Goal: Task Accomplishment & Management: Complete application form

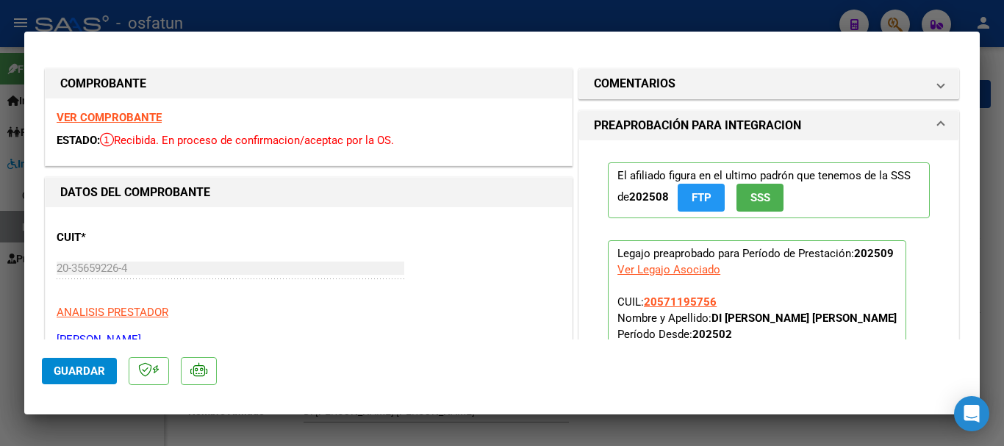
scroll to position [514, 0]
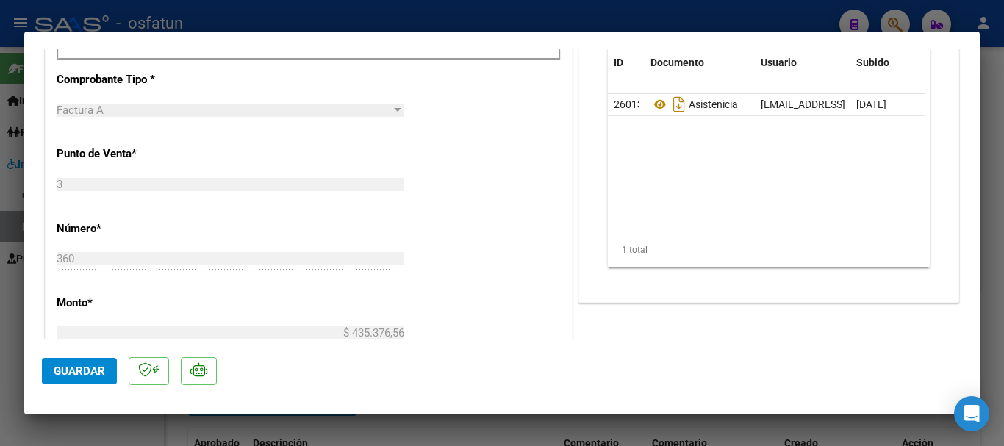
type input "$ 0,00"
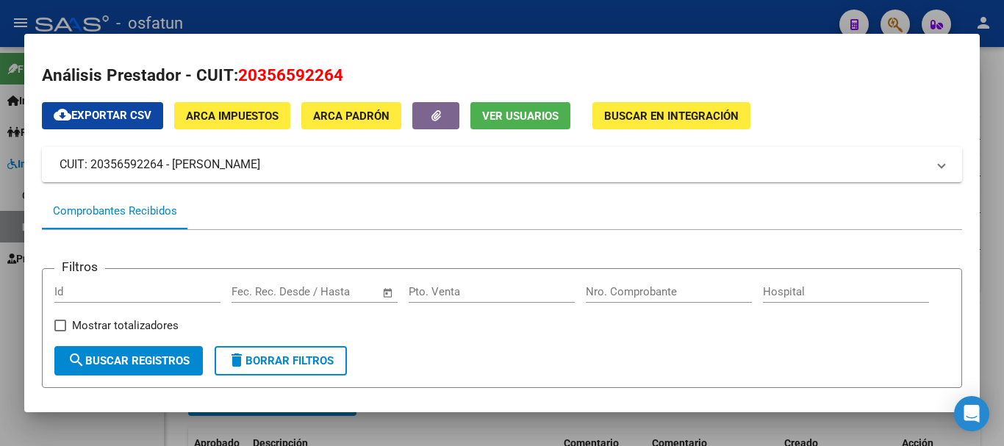
scroll to position [0, 0]
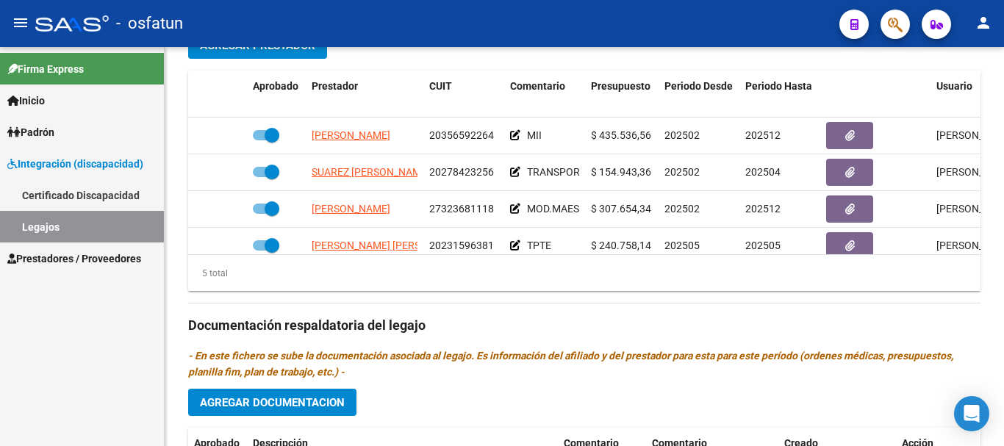
click at [68, 256] on span "Prestadores / Proveedores" at bounding box center [74, 259] width 134 height 16
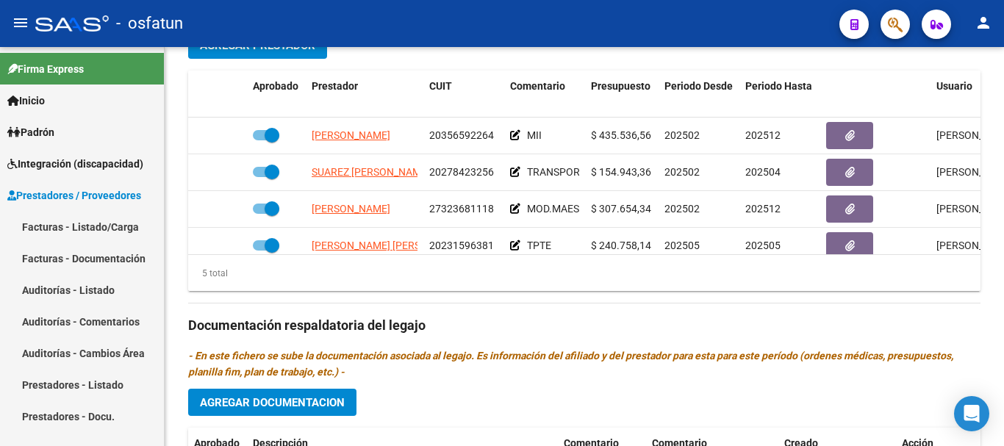
click at [62, 168] on span "Integración (discapacidad)" at bounding box center [75, 164] width 136 height 16
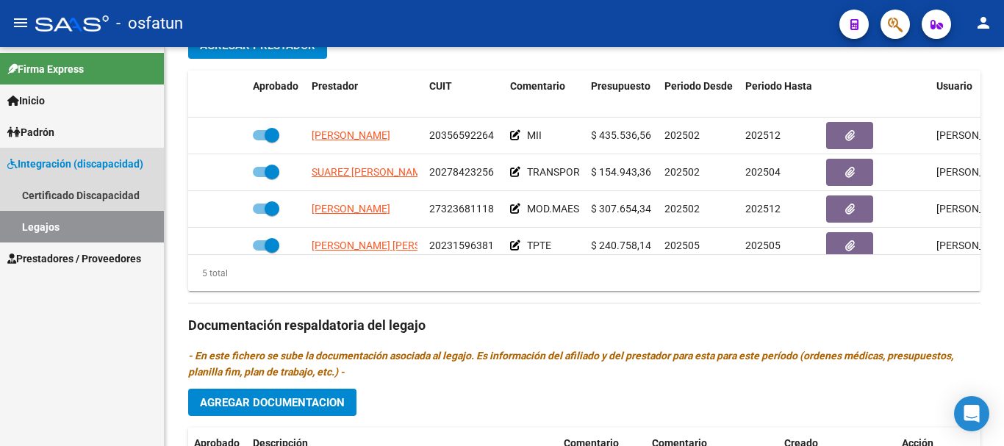
click at [51, 217] on link "Legajos" at bounding box center [82, 227] width 164 height 32
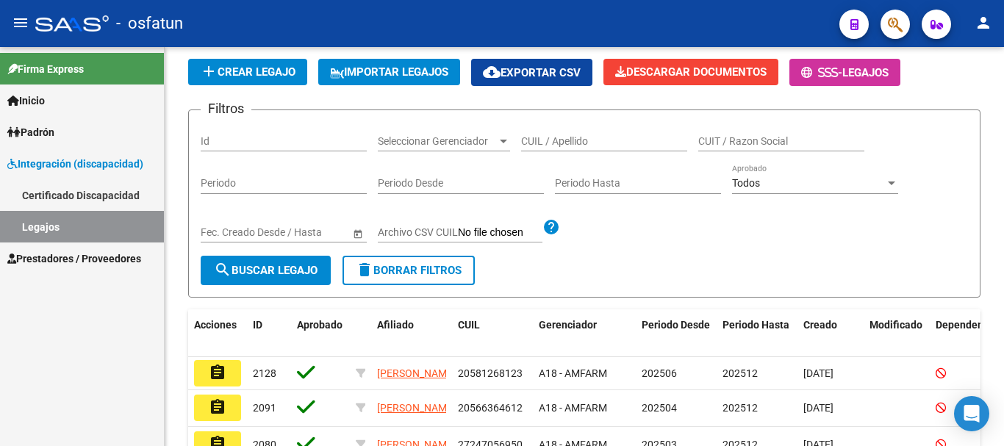
scroll to position [478, 0]
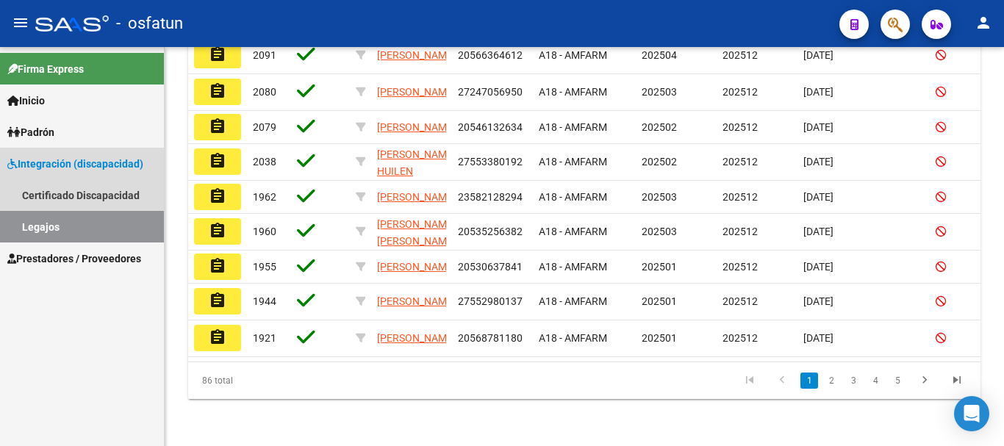
click at [51, 231] on link "Legajos" at bounding box center [82, 227] width 164 height 32
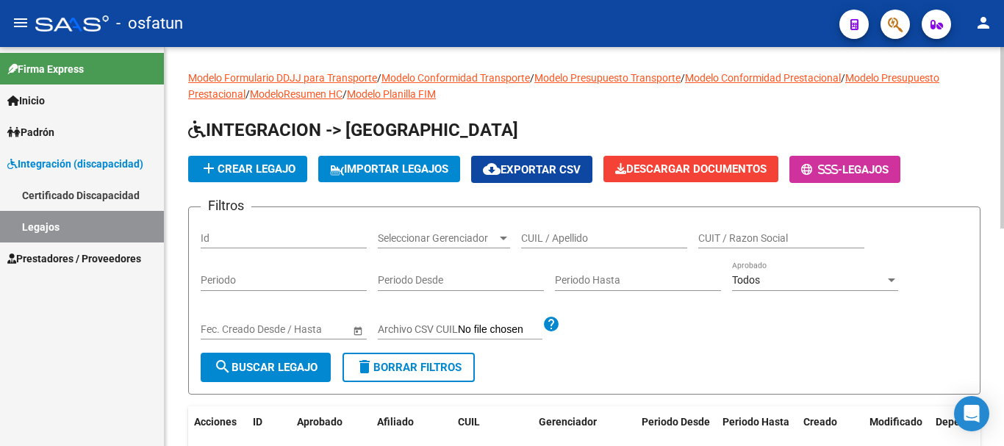
scroll to position [0, 0]
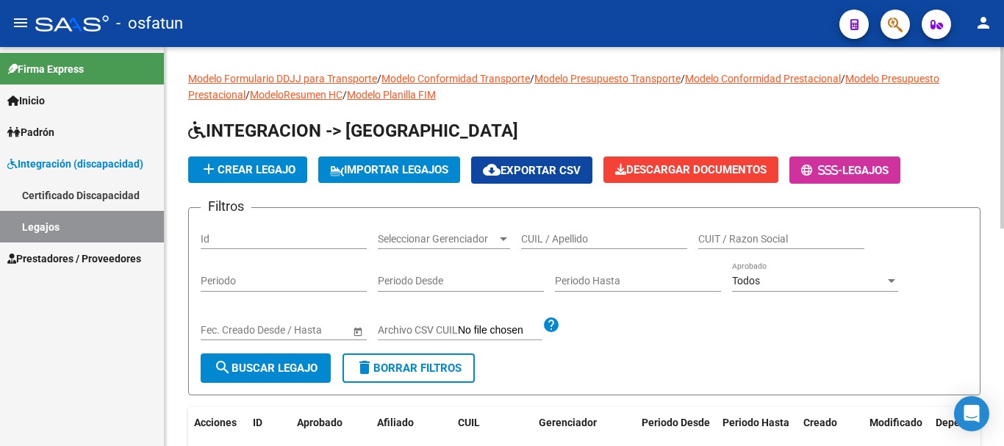
drag, startPoint x: 514, startPoint y: 230, endPoint x: 524, endPoint y: 230, distance: 10.3
click at [523, 230] on div "Filtros Id Seleccionar Gerenciador Seleccionar Gerenciador CUIL / Apellido CUIT…" at bounding box center [584, 287] width 767 height 134
click at [533, 246] on div "CUIL / Apellido" at bounding box center [604, 234] width 166 height 29
type input "palana"
click at [259, 372] on span "search Buscar Legajo" at bounding box center [266, 368] width 104 height 13
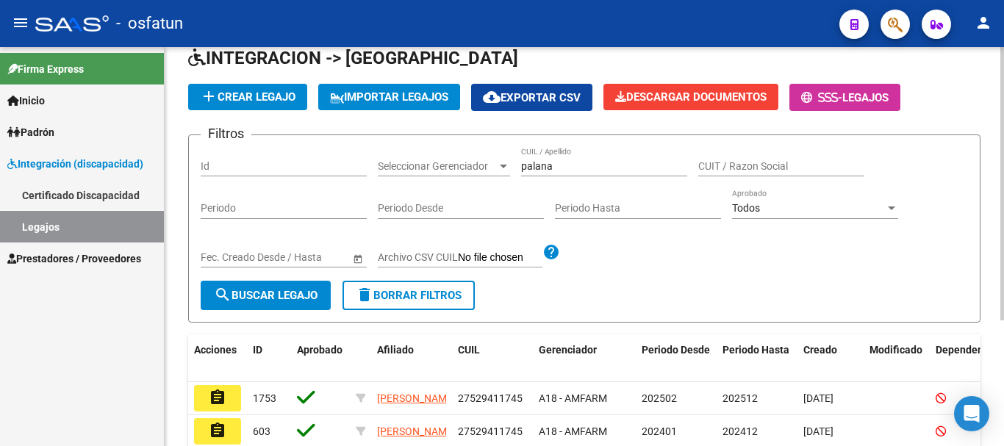
scroll to position [73, 0]
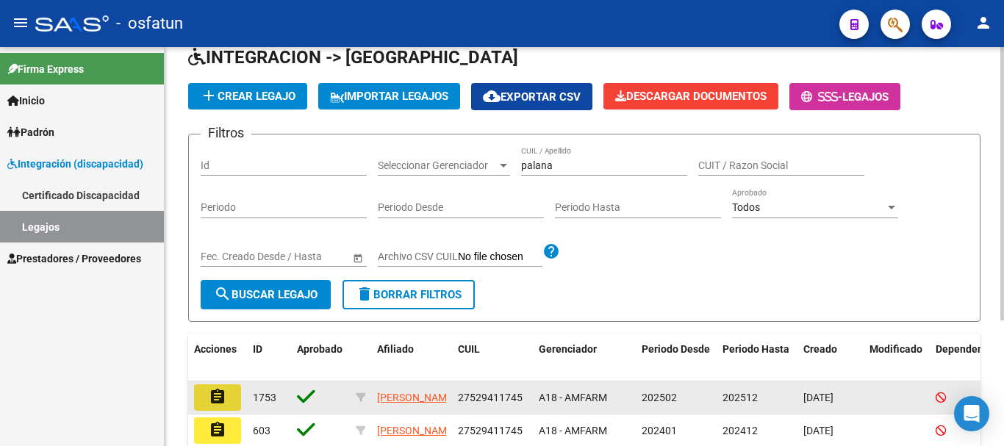
click at [215, 395] on mat-icon "assignment" at bounding box center [218, 397] width 18 height 18
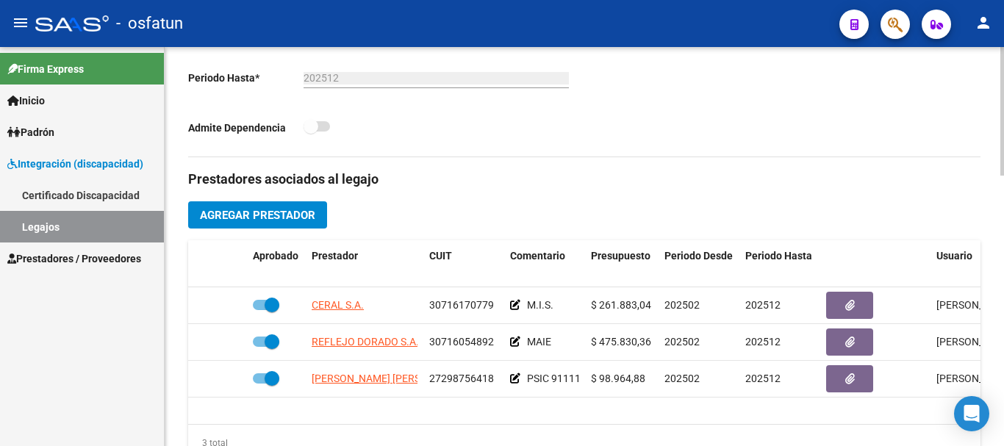
scroll to position [441, 0]
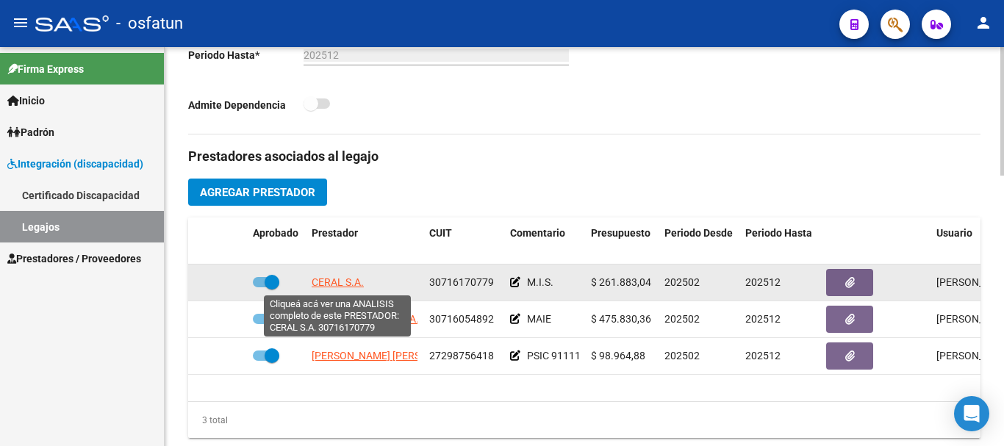
click at [337, 281] on span "CERAL S.A." at bounding box center [338, 282] width 52 height 12
type textarea "30716170779"
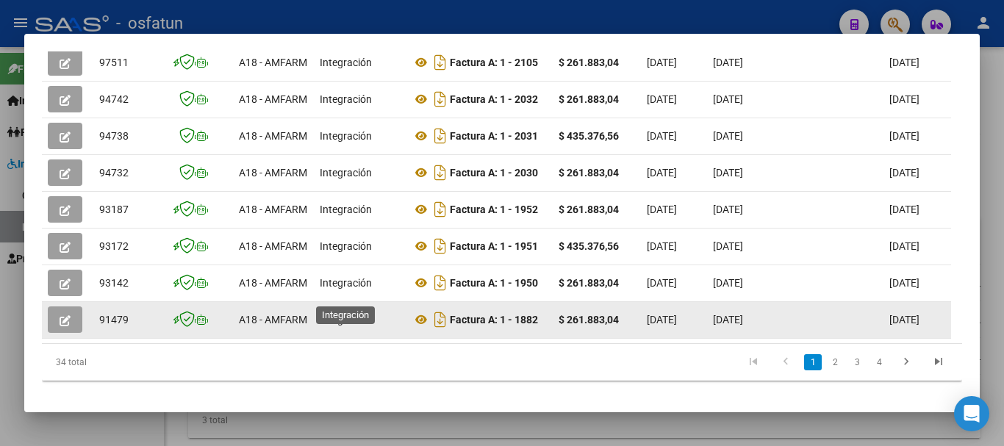
scroll to position [515, 0]
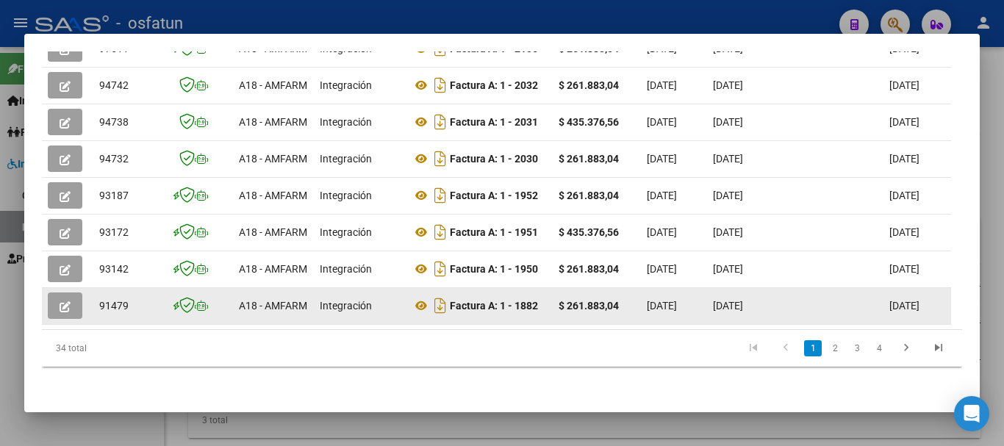
click at [60, 301] on icon "button" at bounding box center [65, 306] width 11 height 11
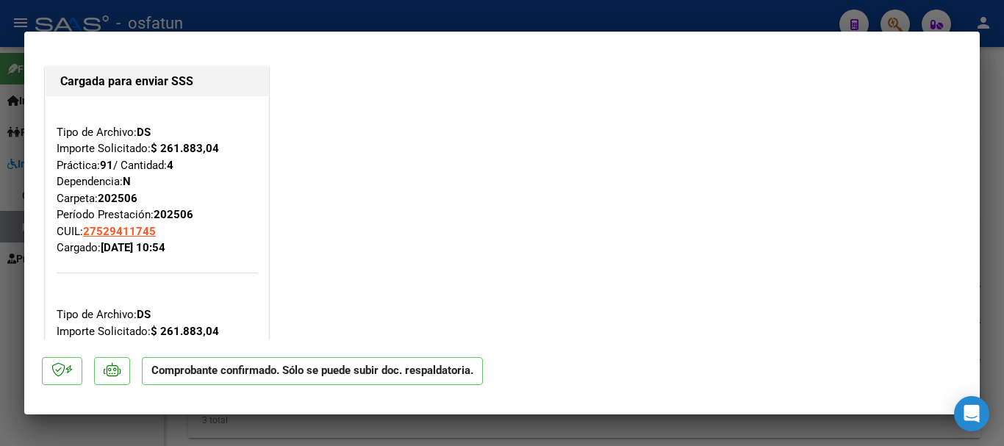
scroll to position [0, 0]
